Goal: Transaction & Acquisition: Purchase product/service

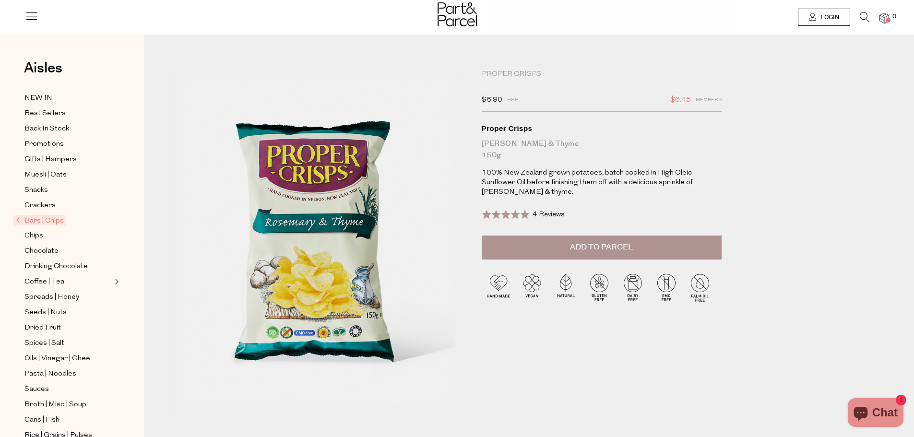
click at [604, 242] on span "Add to Parcel" at bounding box center [601, 247] width 63 height 11
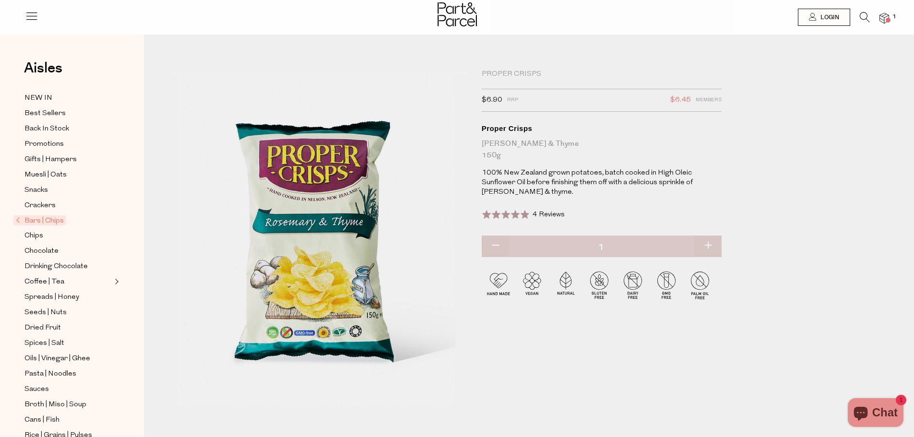
click at [888, 18] on span at bounding box center [887, 20] width 5 height 5
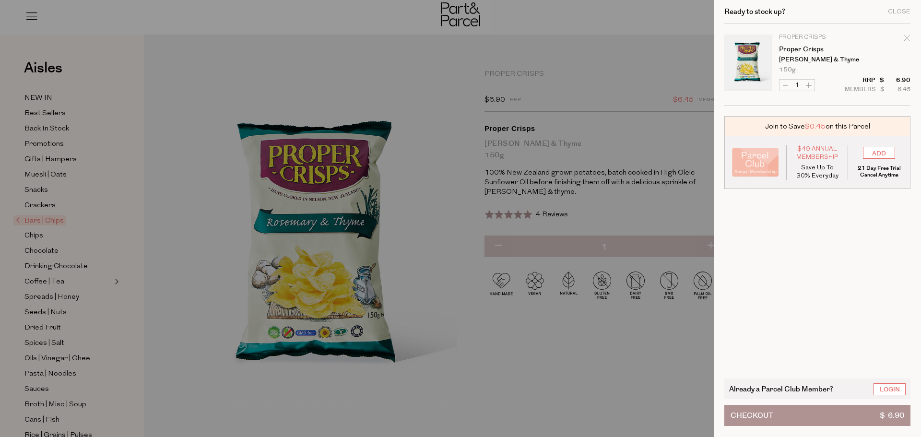
click at [808, 84] on button "Increase Proper Crisps" at bounding box center [809, 85] width 12 height 11
type input "2"
click at [809, 84] on button "Increase Proper Crisps" at bounding box center [809, 85] width 12 height 11
type input "3"
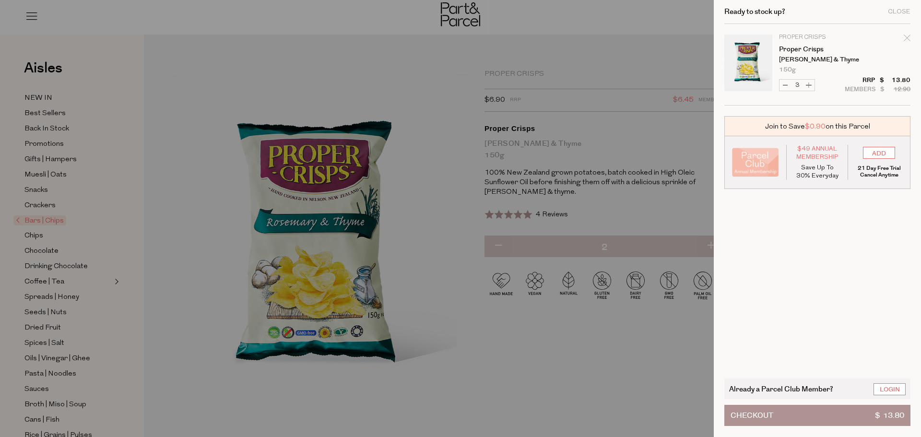
type input "3"
click at [809, 84] on button "Increase Proper Crisps" at bounding box center [809, 85] width 12 height 11
type input "4"
click at [830, 420] on button "Checkout $ 27.60" at bounding box center [817, 415] width 186 height 21
